Goal: Task Accomplishment & Management: Manage account settings

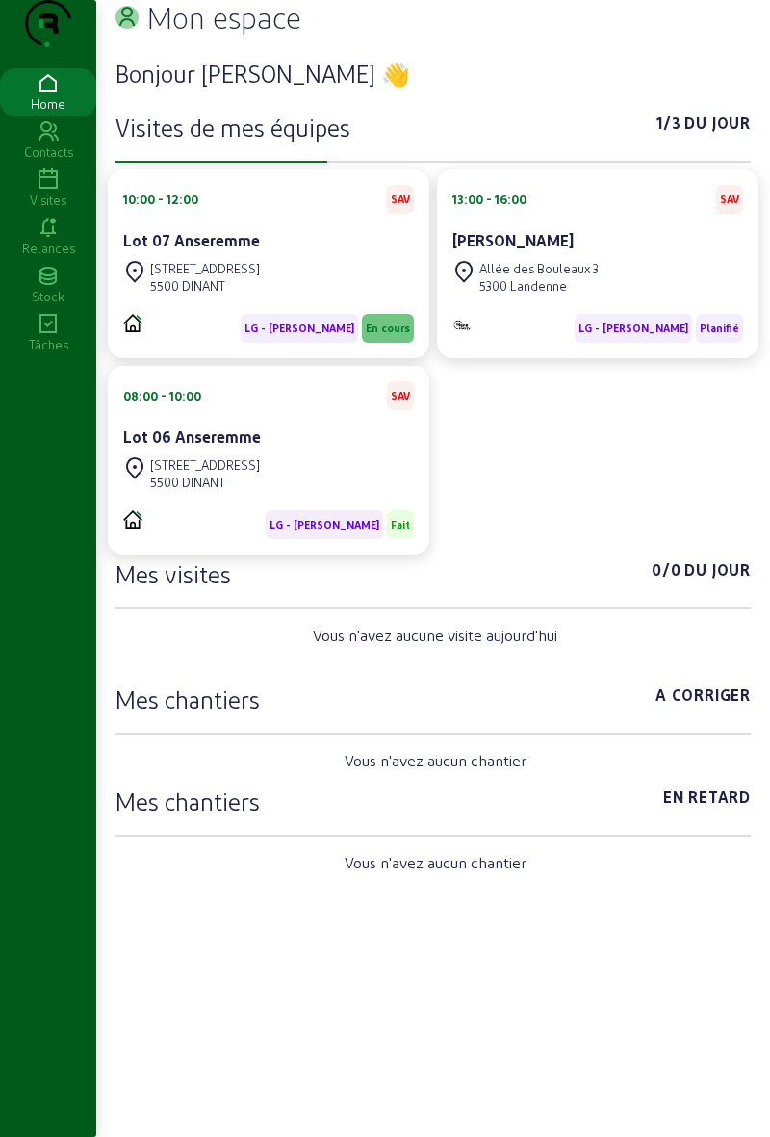
click at [333, 343] on span "LG - [PERSON_NAME]" at bounding box center [299, 328] width 117 height 29
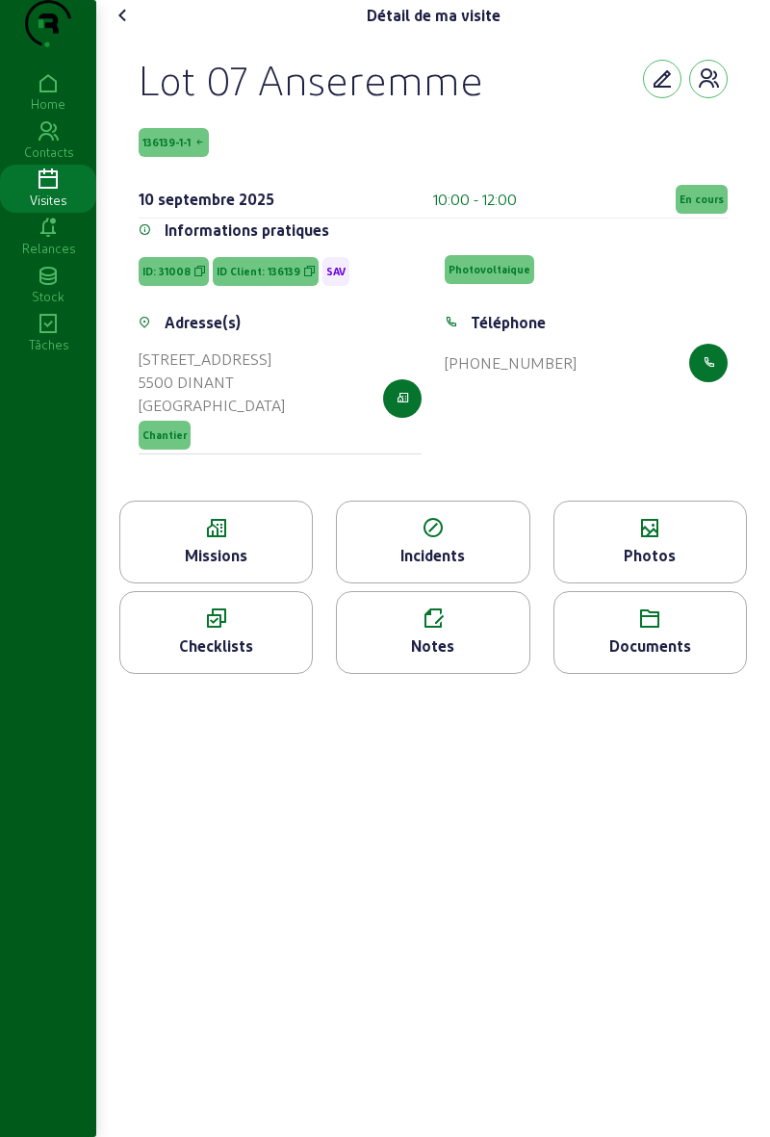
click at [699, 206] on span "En cours" at bounding box center [702, 199] width 44 height 13
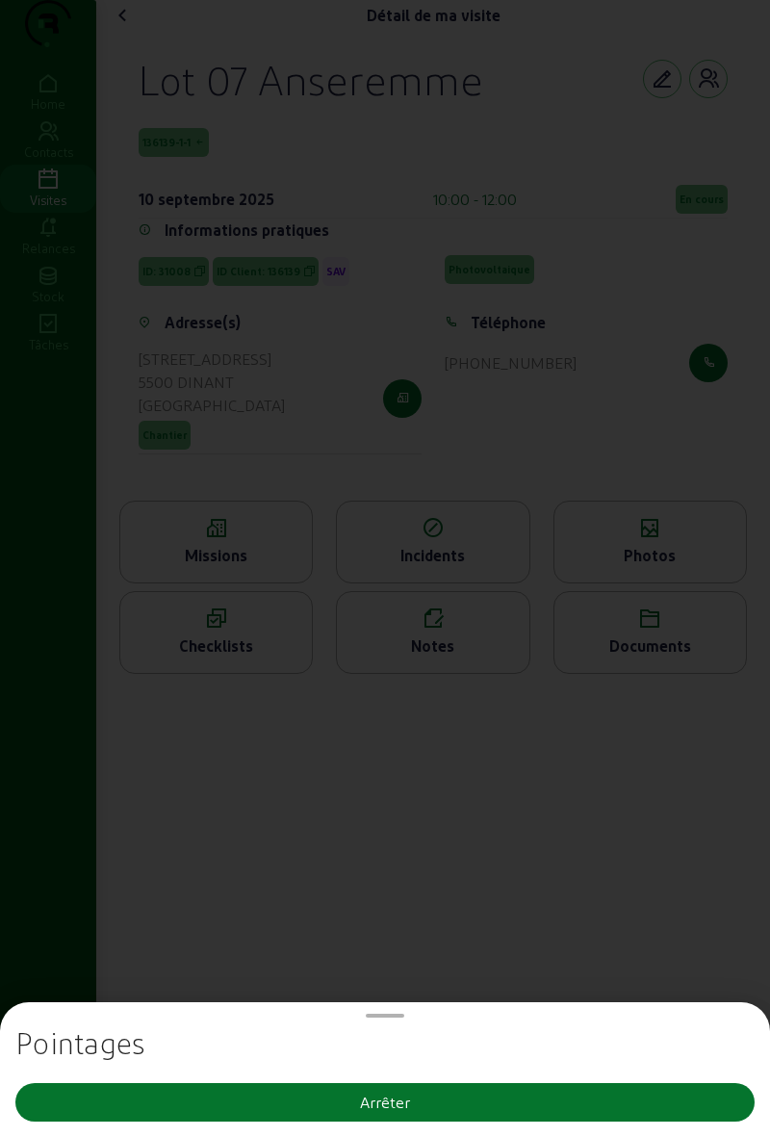
click at [447, 1119] on button "Arrêter" at bounding box center [385, 1102] width 740 height 39
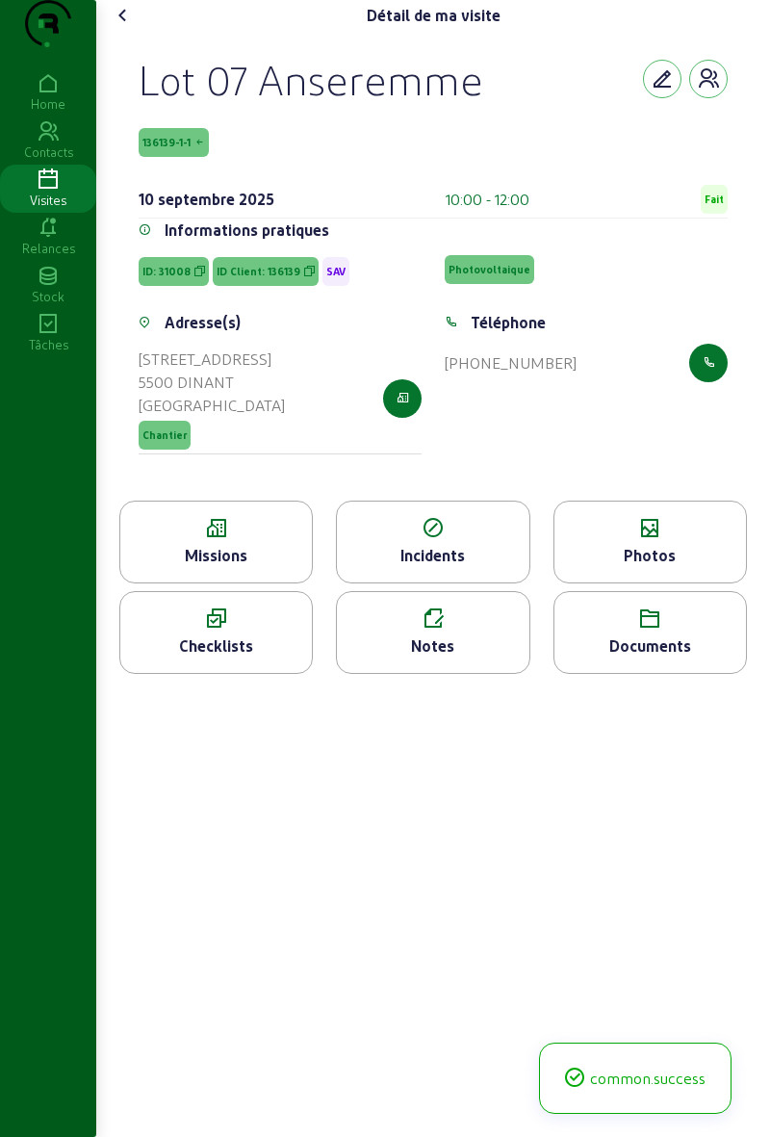
click at [121, 27] on icon at bounding box center [123, 15] width 23 height 23
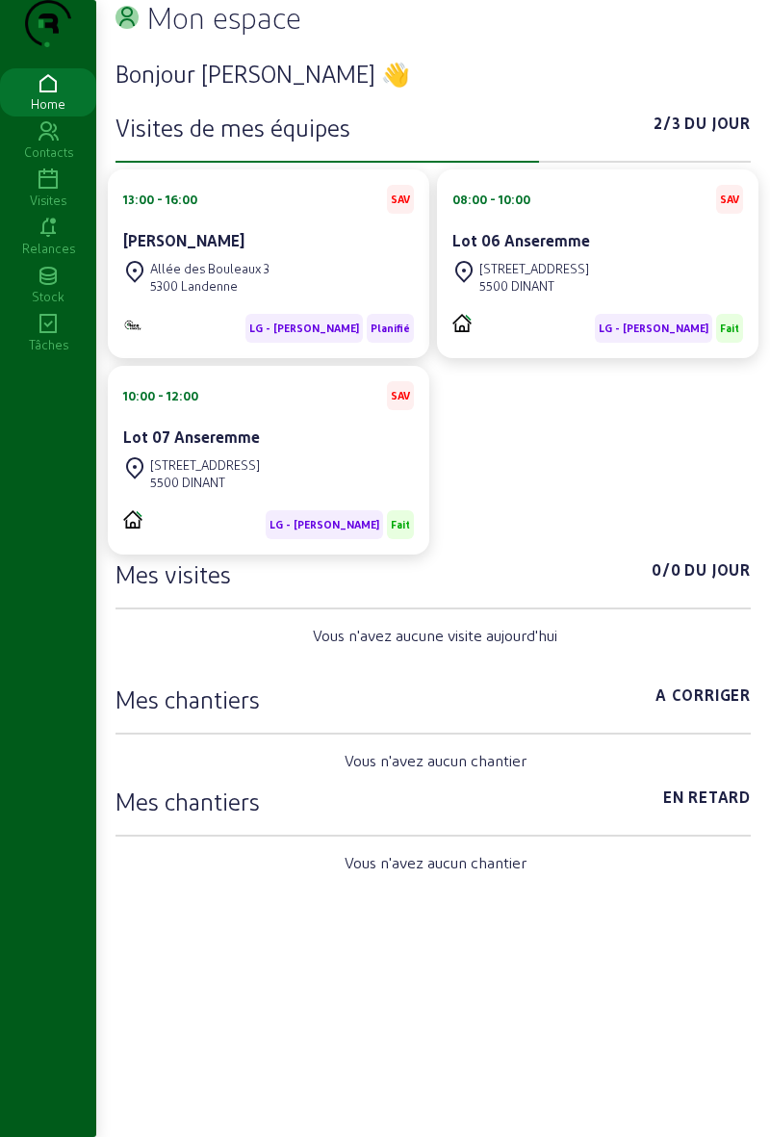
click at [321, 299] on div "Allée des Bouleaux 3 5300 Landenne" at bounding box center [268, 277] width 291 height 42
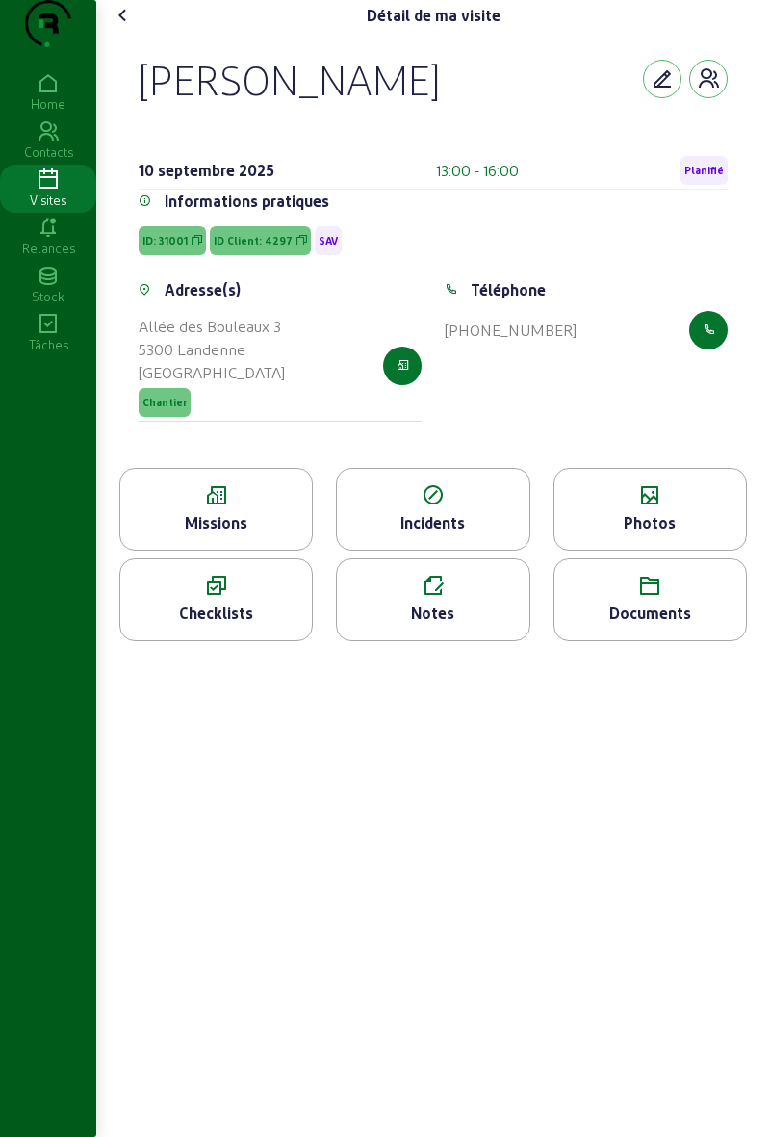
click at [697, 177] on span "Planifié" at bounding box center [704, 170] width 39 height 13
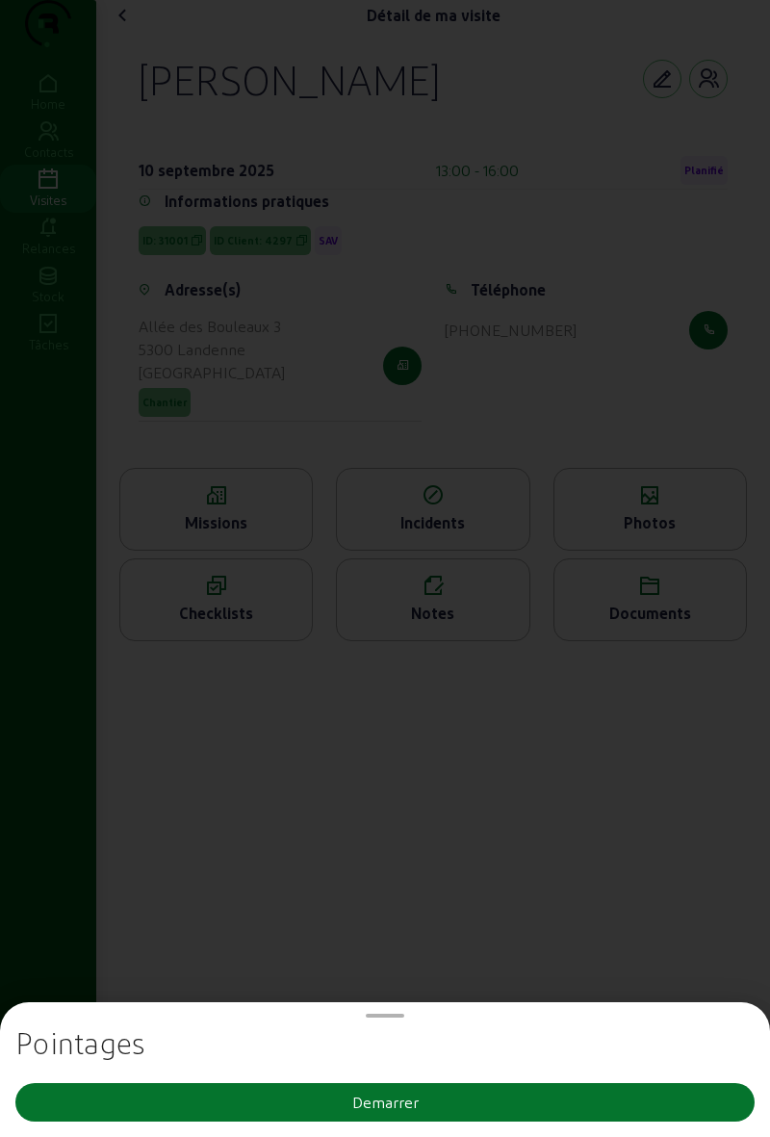
click at [459, 1130] on mat-bottom-sheet-container "Pointages Demarrer" at bounding box center [385, 1069] width 770 height 135
click at [537, 1109] on button "Demarrer" at bounding box center [385, 1102] width 740 height 39
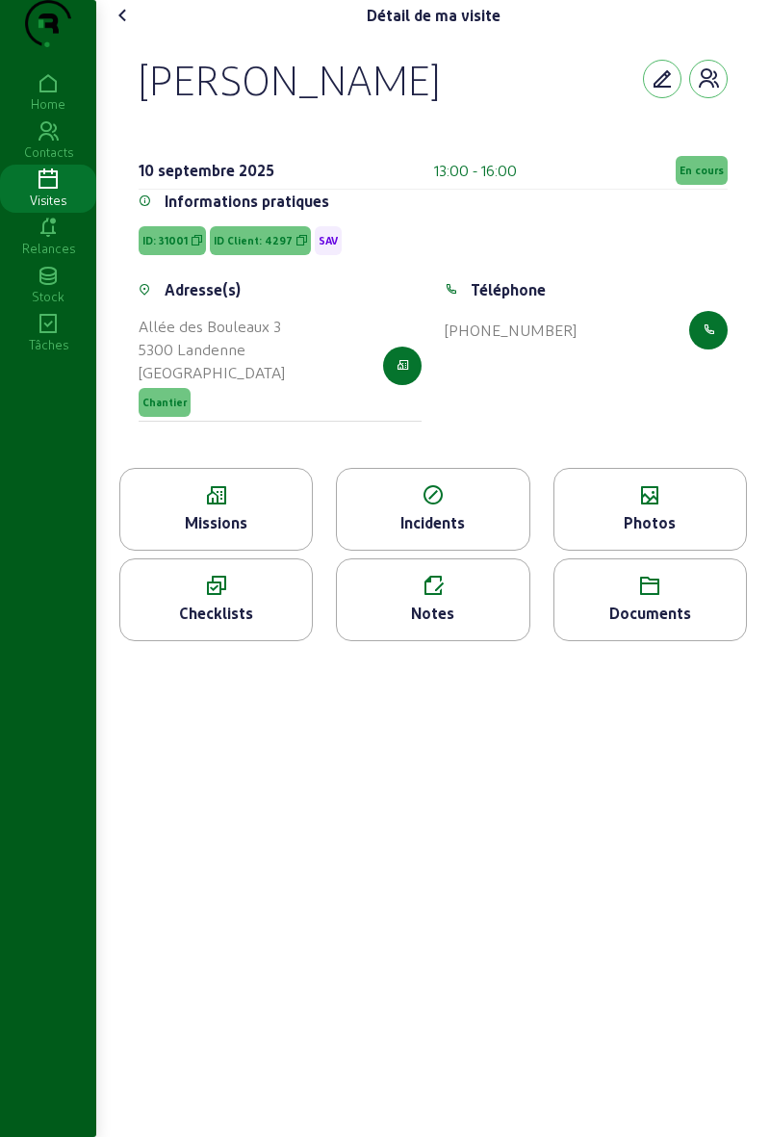
click at [50, 192] on icon at bounding box center [48, 180] width 96 height 23
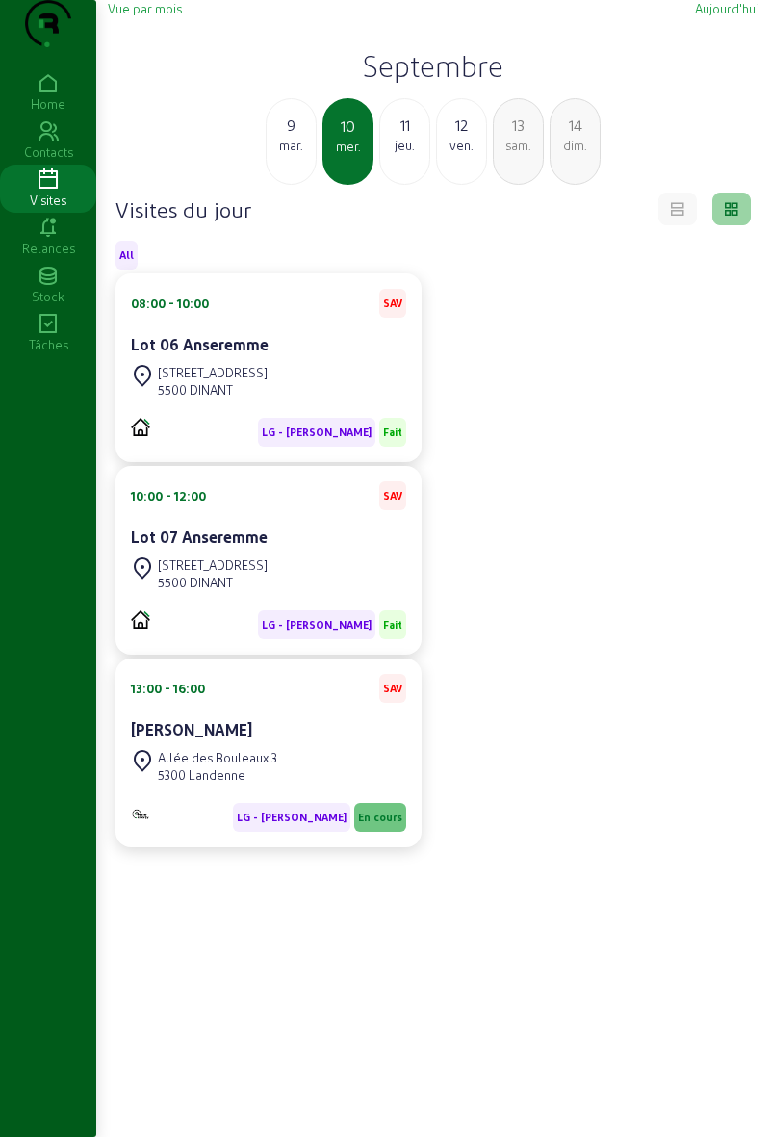
click at [403, 137] on div "11" at bounding box center [404, 125] width 49 height 23
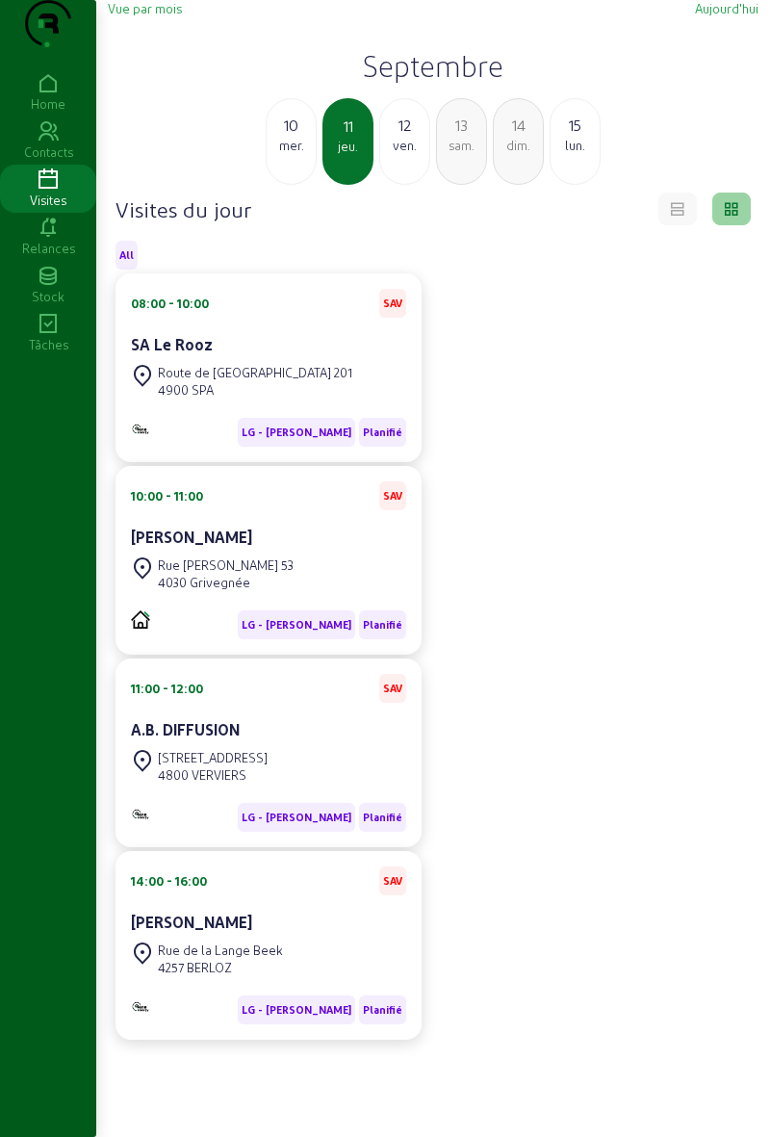
click at [217, 356] on div "SA Le Rooz" at bounding box center [268, 344] width 275 height 23
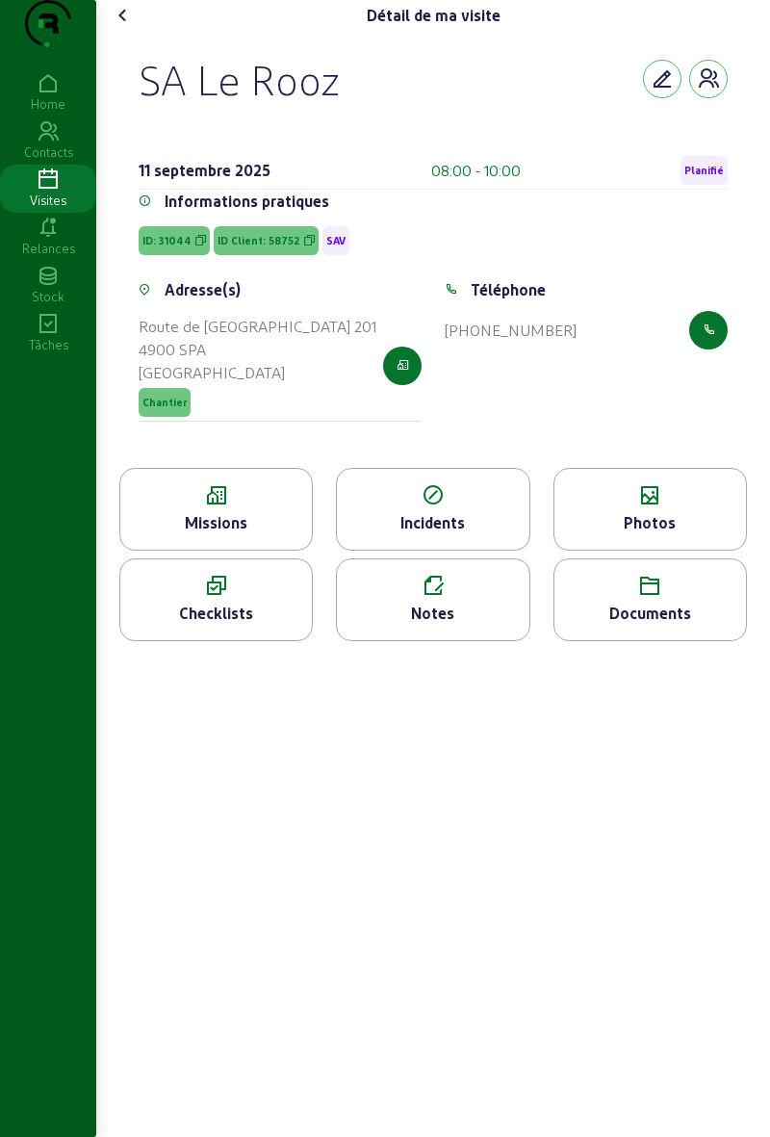
click at [178, 507] on icon at bounding box center [216, 495] width 192 height 23
